Goal: Information Seeking & Learning: Learn about a topic

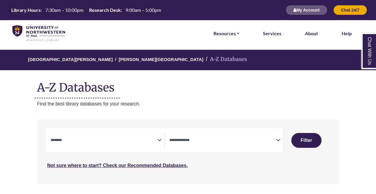
select select "Database Subject Filter"
select select "Database Types Filter"
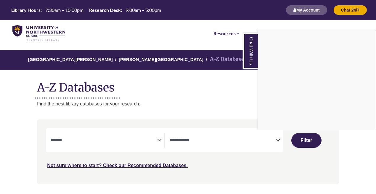
click at [126, 147] on div "Chat With Us" at bounding box center [188, 97] width 376 height 194
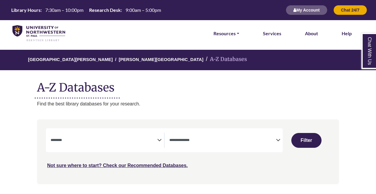
click at [149, 138] on textarea "Search" at bounding box center [104, 140] width 106 height 5
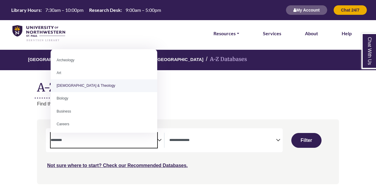
select select "*****"
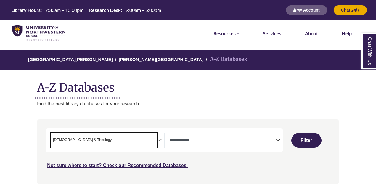
scroll to position [12, 0]
click at [132, 139] on span "× [DEMOGRAPHIC_DATA] & Theology" at bounding box center [104, 139] width 106 height 15
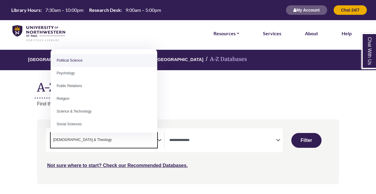
scroll to position [473, 0]
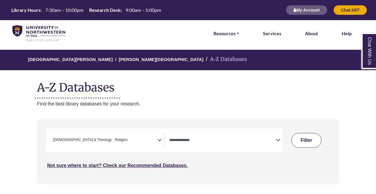
click at [304, 138] on button "Filter" at bounding box center [306, 140] width 30 height 15
click at [312, 139] on button "Filter" at bounding box center [316, 140] width 19 height 18
select select "Database Types Filter"
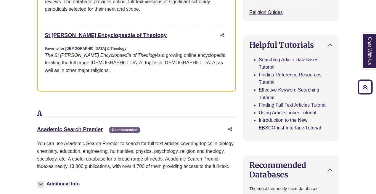
scroll to position [325, 0]
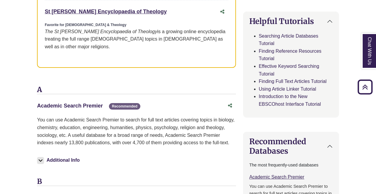
click at [95, 103] on link "Academic Search Premier This link opens in a new window" at bounding box center [70, 106] width 66 height 6
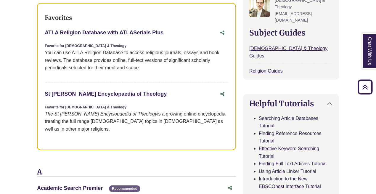
scroll to position [237, 0]
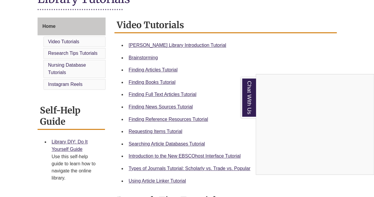
scroll to position [148, 0]
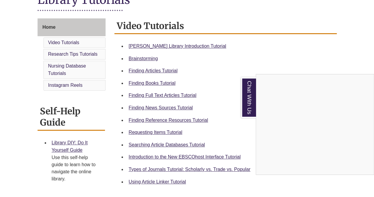
click at [158, 145] on div "Chat With Us" at bounding box center [187, 98] width 374 height 197
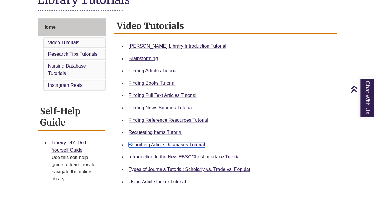
click at [158, 145] on link "Searching Article Databases Tutorial" at bounding box center [167, 144] width 76 height 5
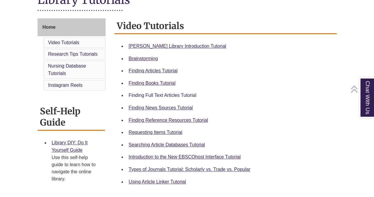
scroll to position [148, 0]
click at [161, 181] on link "Using Article Linker Tutorial" at bounding box center [157, 181] width 57 height 5
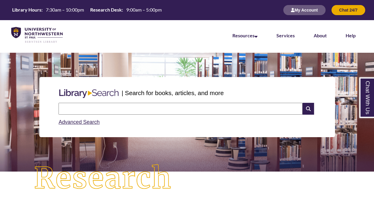
click at [235, 107] on input "text" at bounding box center [181, 109] width 244 height 12
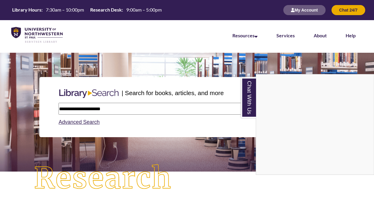
type input "**********"
